Goal: Obtain resource: Download file/media

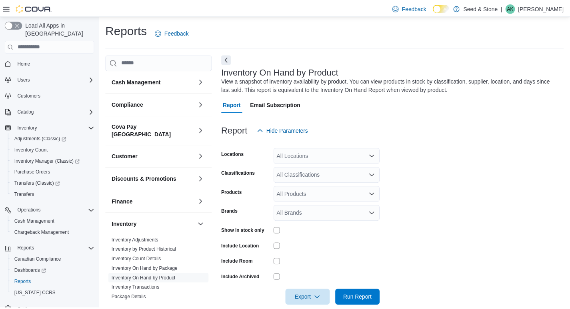
scroll to position [13, 0]
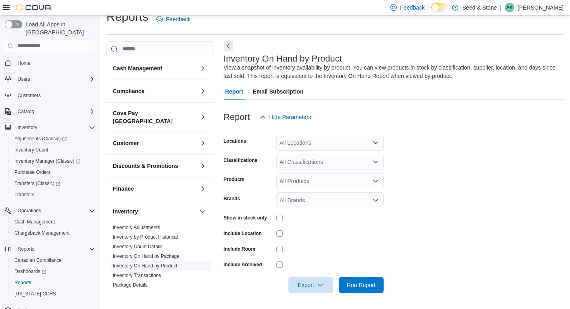
click at [158, 263] on link "Inventory On Hand by Product" at bounding box center [145, 266] width 64 height 6
click at [336, 141] on div "All Locations" at bounding box center [329, 143] width 107 height 16
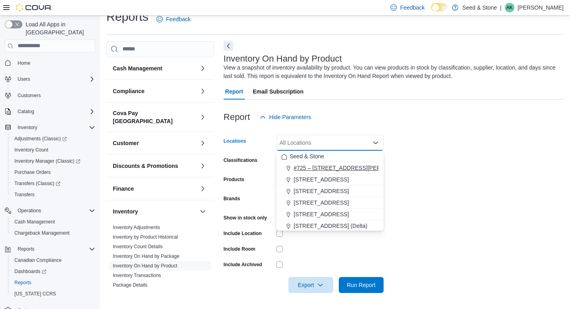
click at [336, 170] on span "#725 – [STREET_ADDRESS][PERSON_NAME])" at bounding box center [355, 168] width 122 height 8
click at [465, 183] on form "Locations #725 – [STREET_ADDRESS][PERSON_NAME] Combo box. Selected. #[STREET_AD…" at bounding box center [394, 209] width 340 height 168
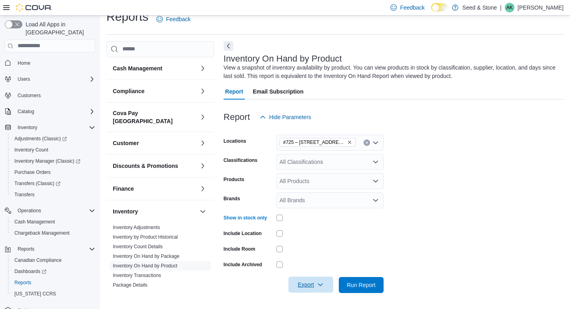
click at [322, 286] on icon "button" at bounding box center [320, 285] width 6 height 6
click at [323, 238] on span "Export to Excel" at bounding box center [312, 237] width 36 height 6
